Goal: Ask a question: Seek information or help from site administrators or community

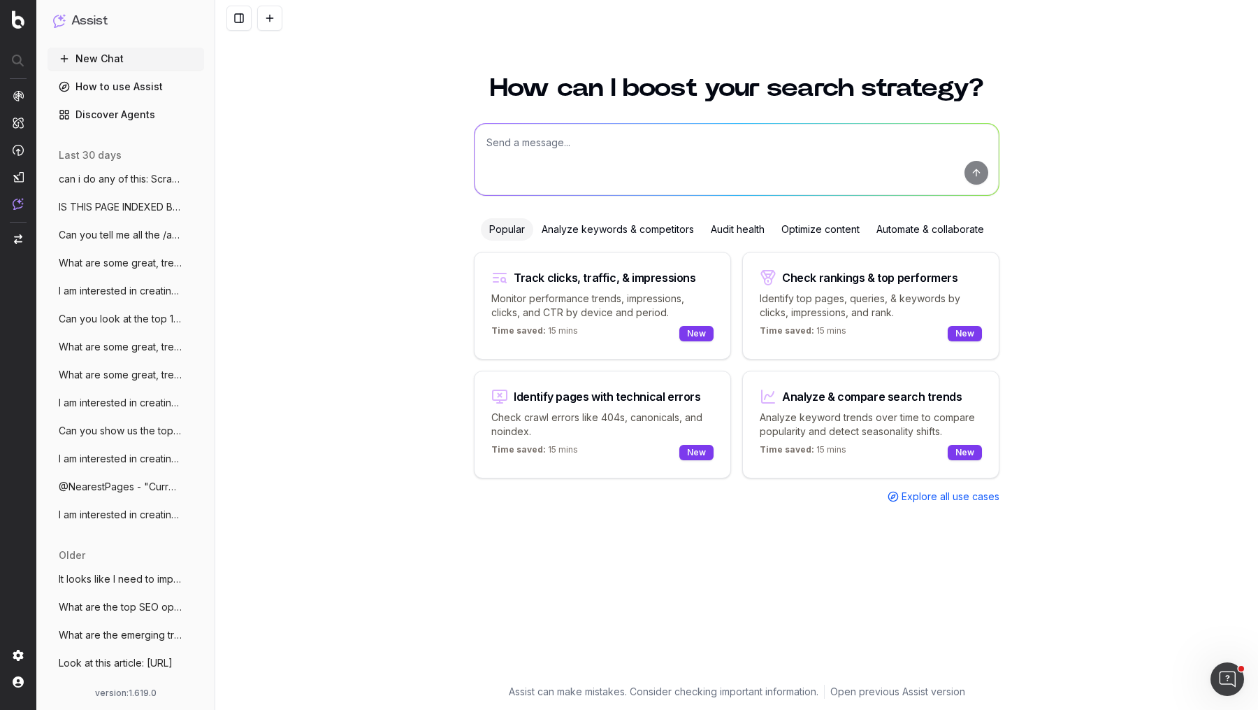
click at [801, 170] on textarea at bounding box center [737, 159] width 524 height 71
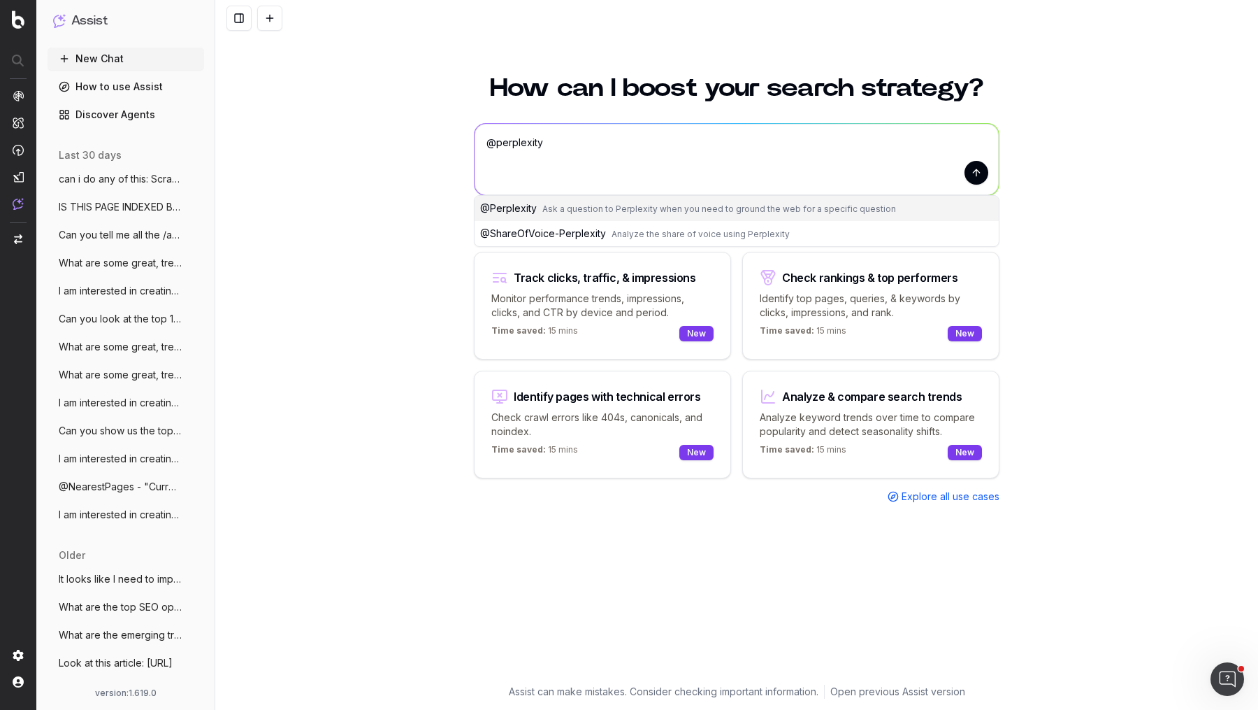
click at [701, 210] on span "Ask a question to Perplexity when you need to ground the web for a specific que…" at bounding box center [720, 208] width 354 height 10
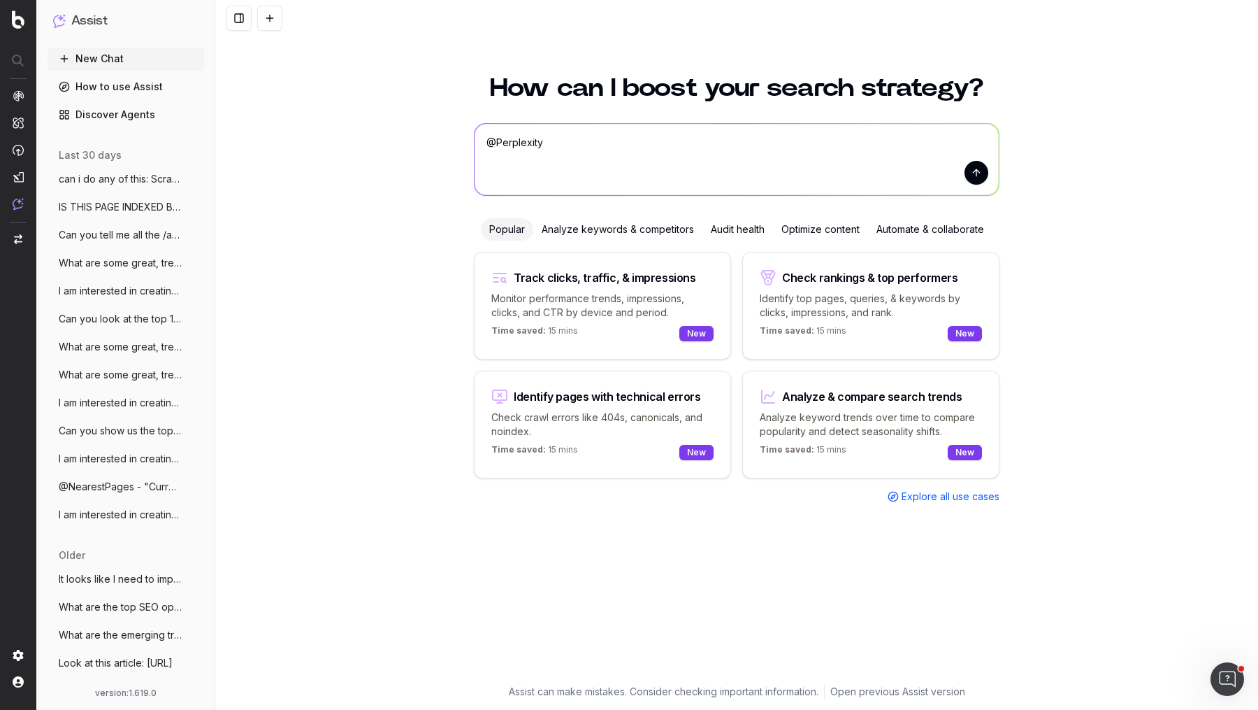
click at [729, 159] on textarea "@Perplexity" at bounding box center [737, 159] width 524 height 71
type textarea "@Perplexity can you create Nunjucks scripts"
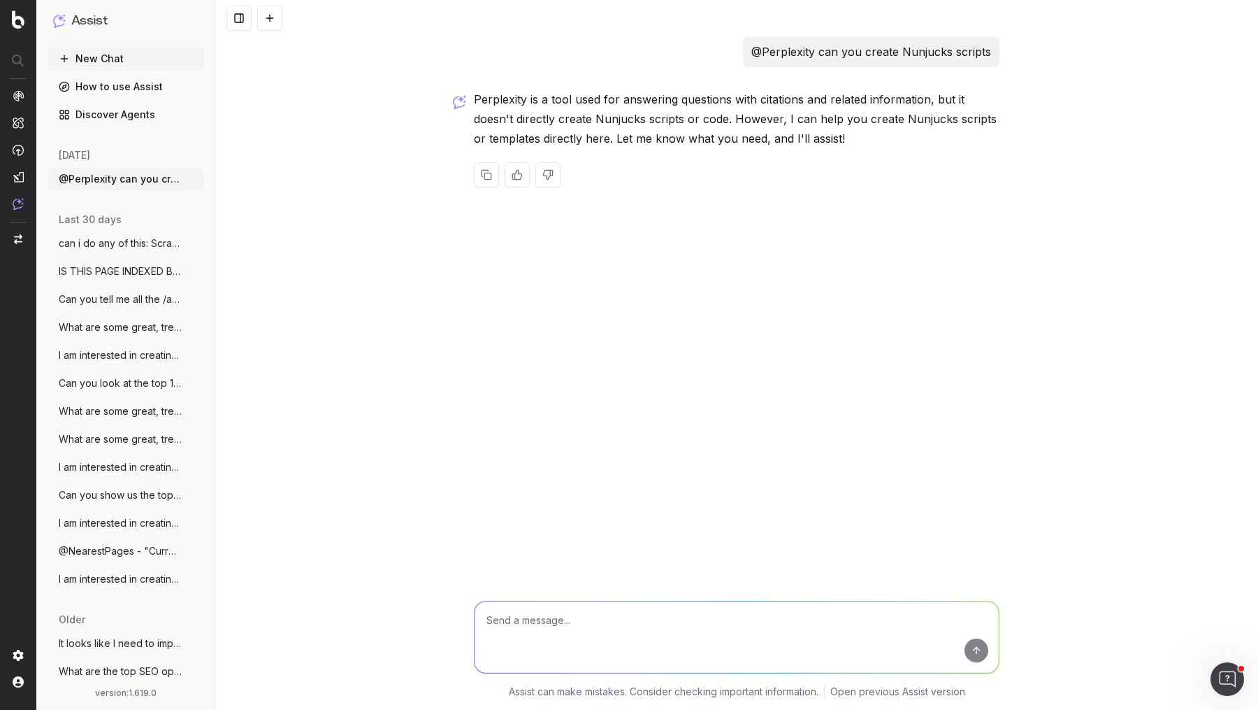
click at [767, 615] on textarea at bounding box center [737, 636] width 524 height 71
type textarea "Show me an example"
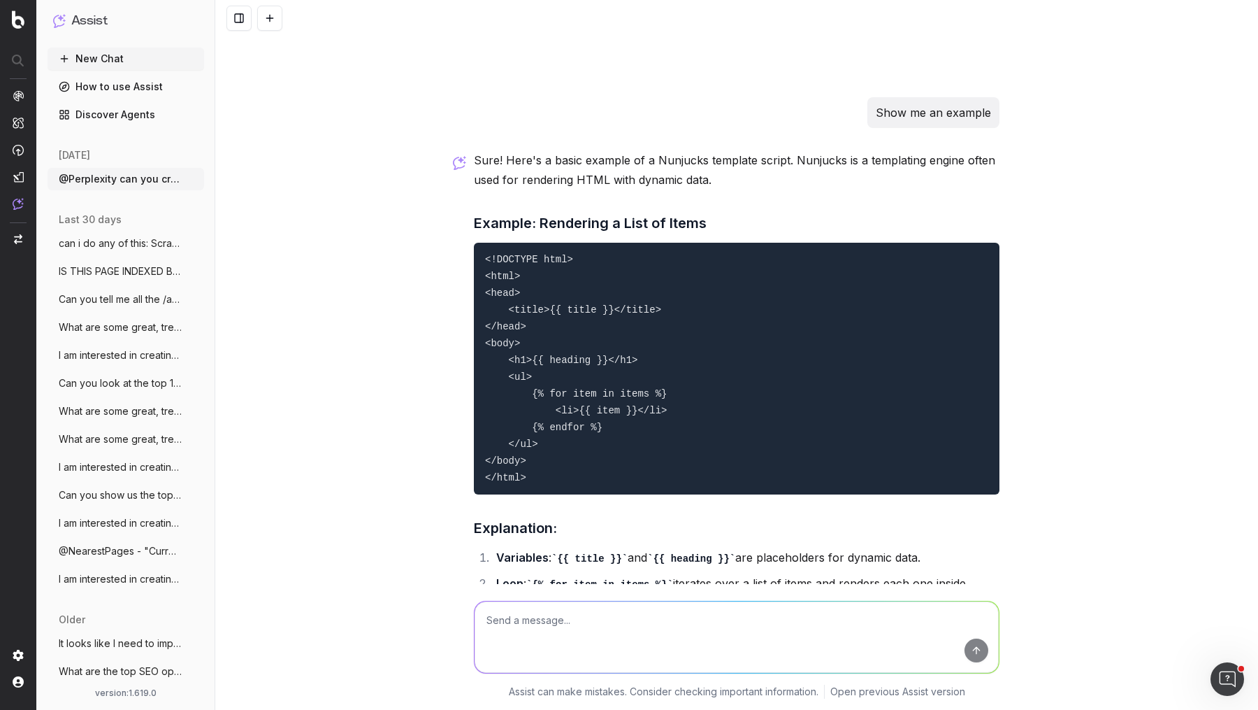
scroll to position [113, 0]
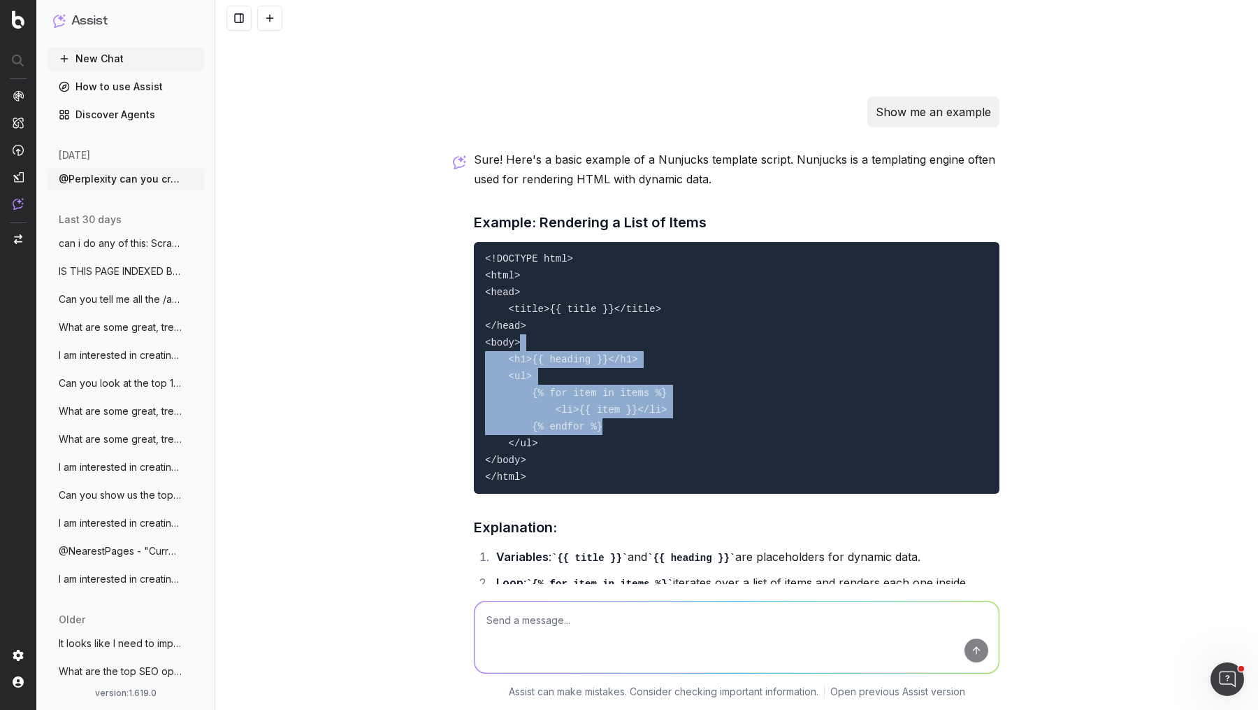
drag, startPoint x: 521, startPoint y: 350, endPoint x: 642, endPoint y: 433, distance: 146.8
click at [642, 433] on pre "<!DOCTYPE html> <html> <head> <title>{{ title }}</title> </head> <body> <h1>{{ …" at bounding box center [737, 368] width 526 height 252
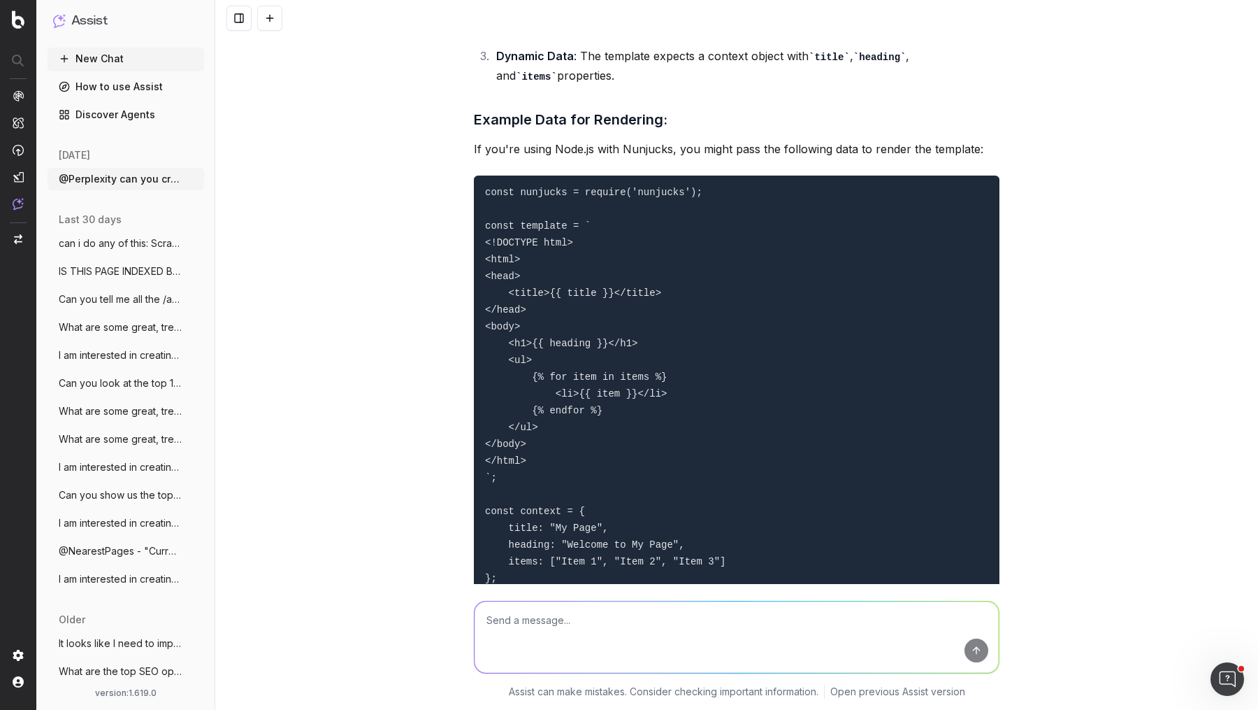
scroll to position [677, 0]
